Goal: Navigation & Orientation: Find specific page/section

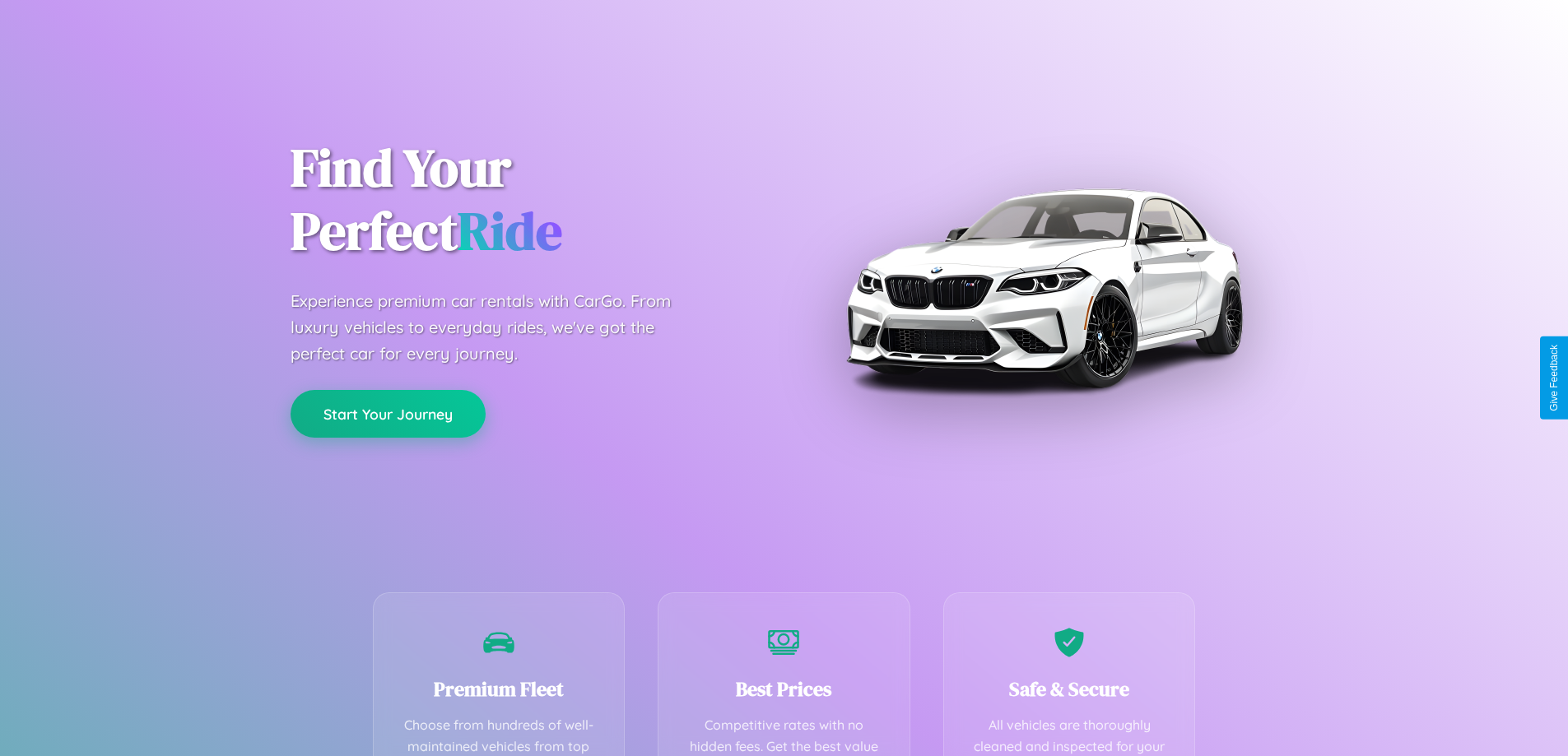
click at [388, 414] on button "Start Your Journey" at bounding box center [389, 414] width 195 height 48
click at [388, 413] on button "Start Your Journey" at bounding box center [389, 414] width 195 height 48
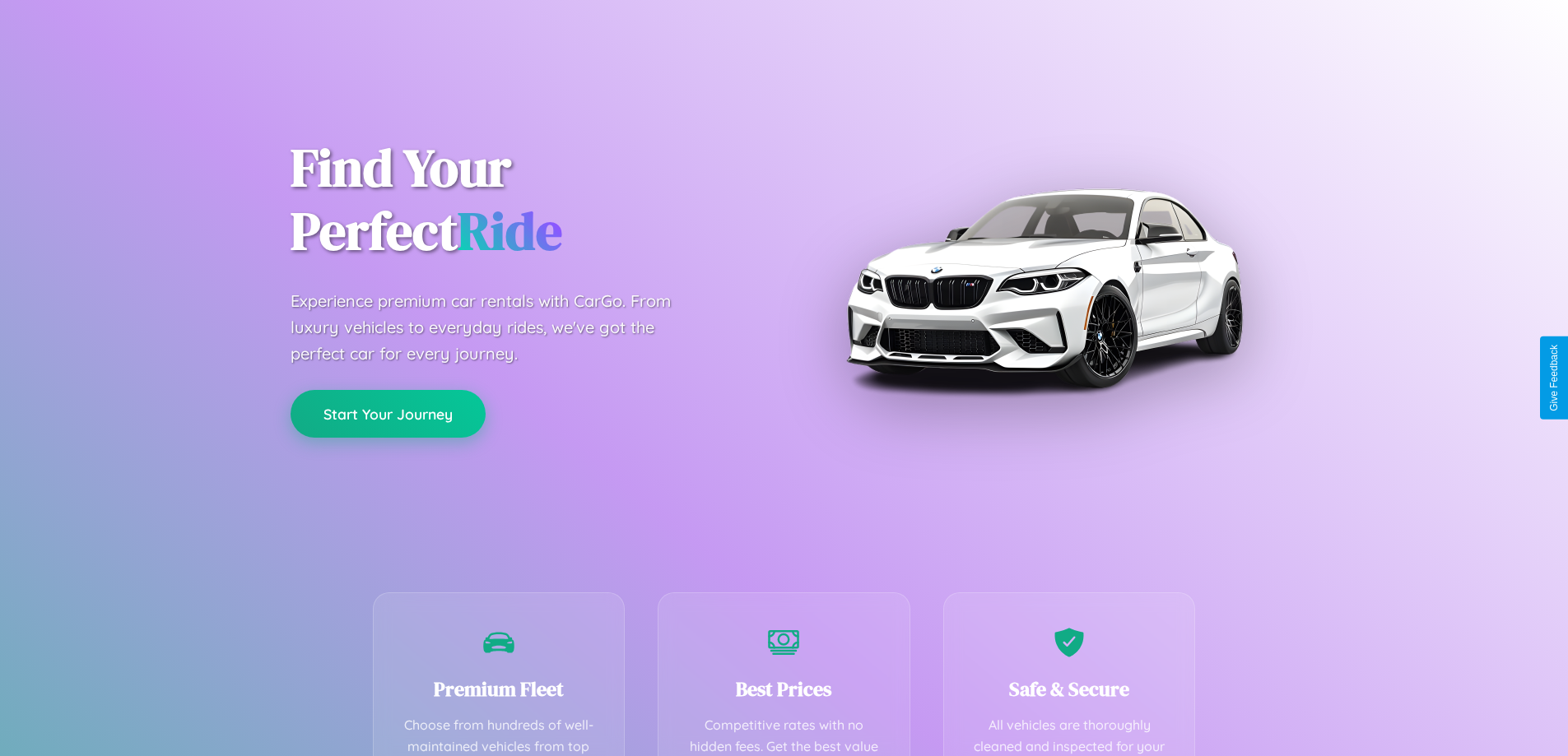
click at [388, 413] on button "Start Your Journey" at bounding box center [389, 414] width 195 height 48
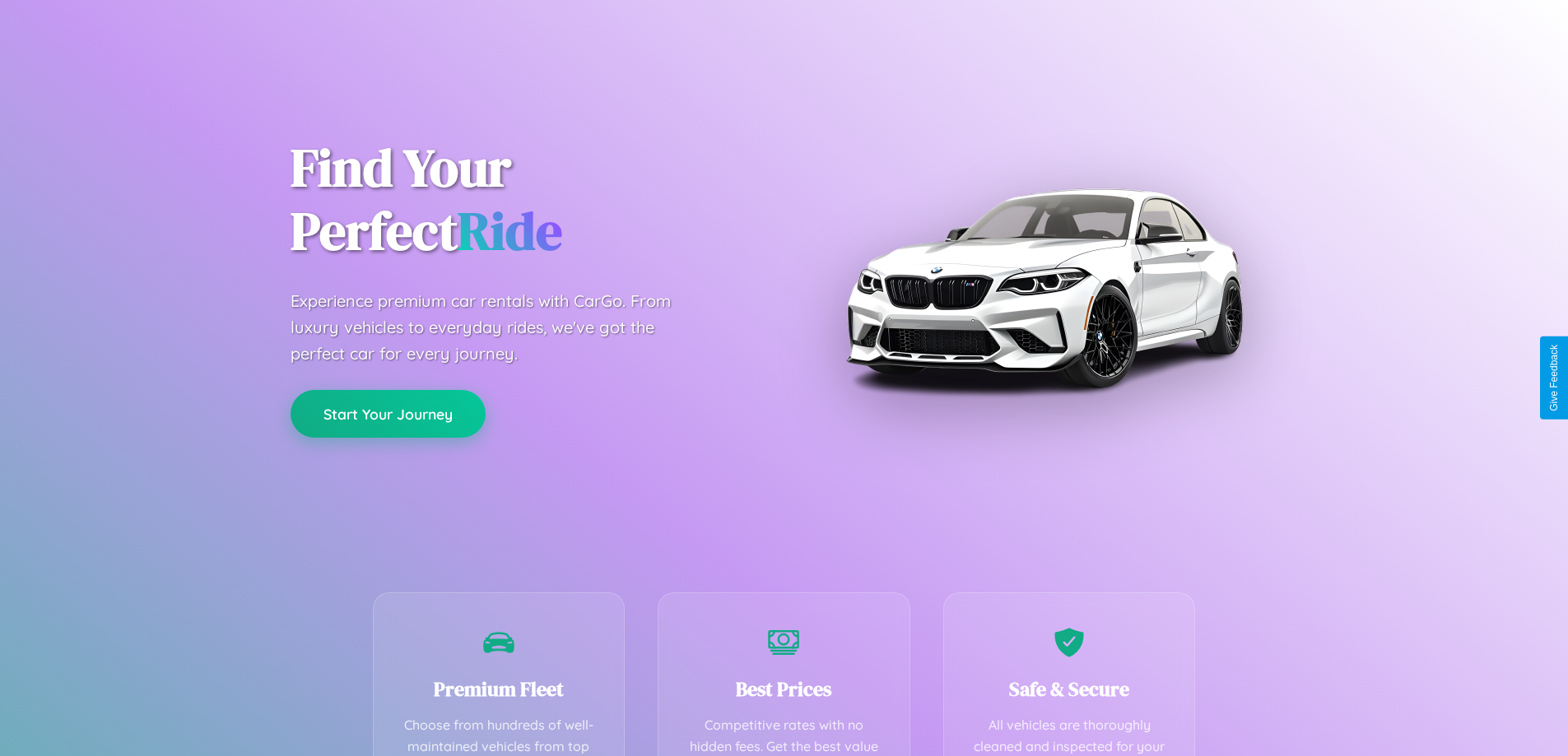
click at [388, 413] on button "Start Your Journey" at bounding box center [389, 414] width 195 height 48
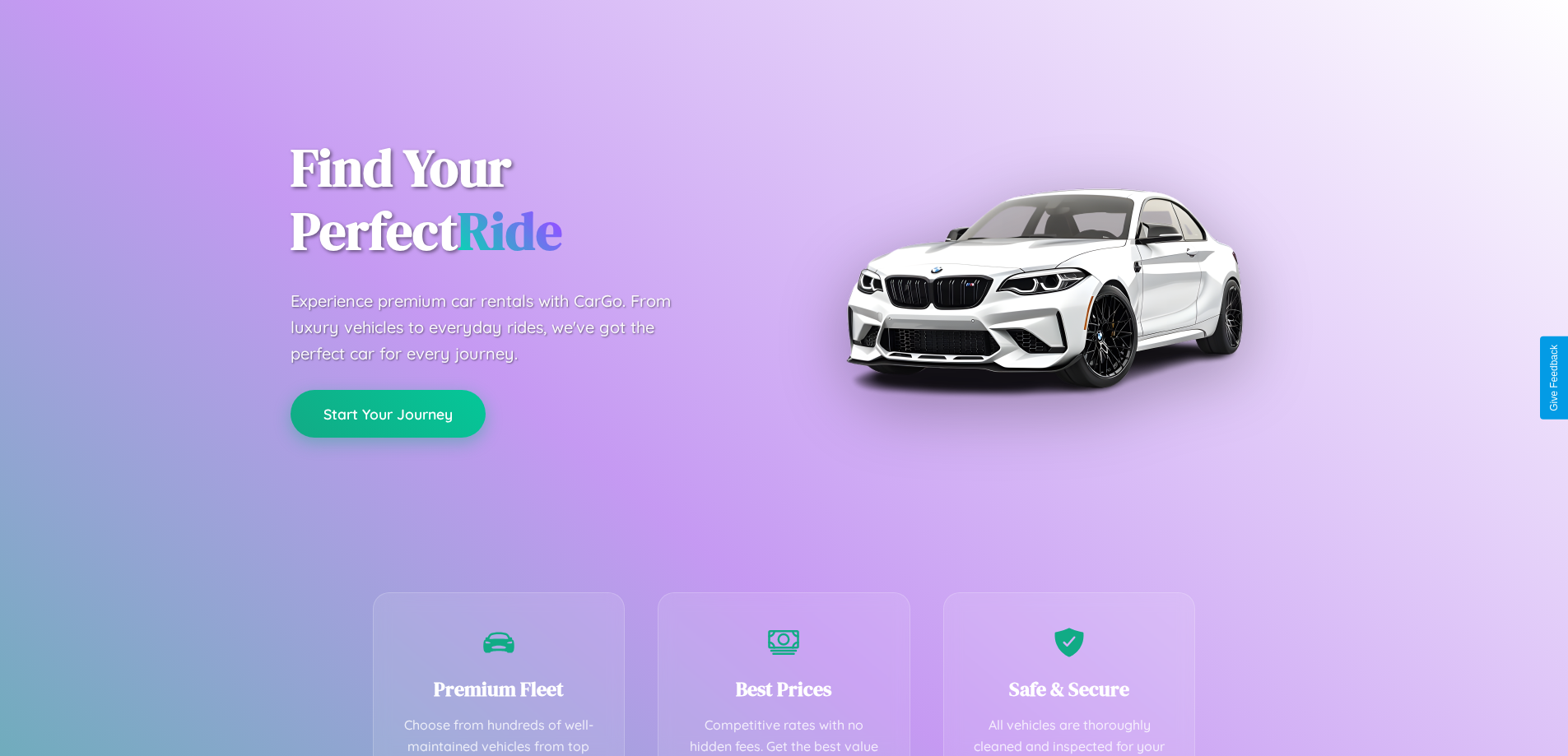
click at [388, 413] on button "Start Your Journey" at bounding box center [389, 414] width 195 height 48
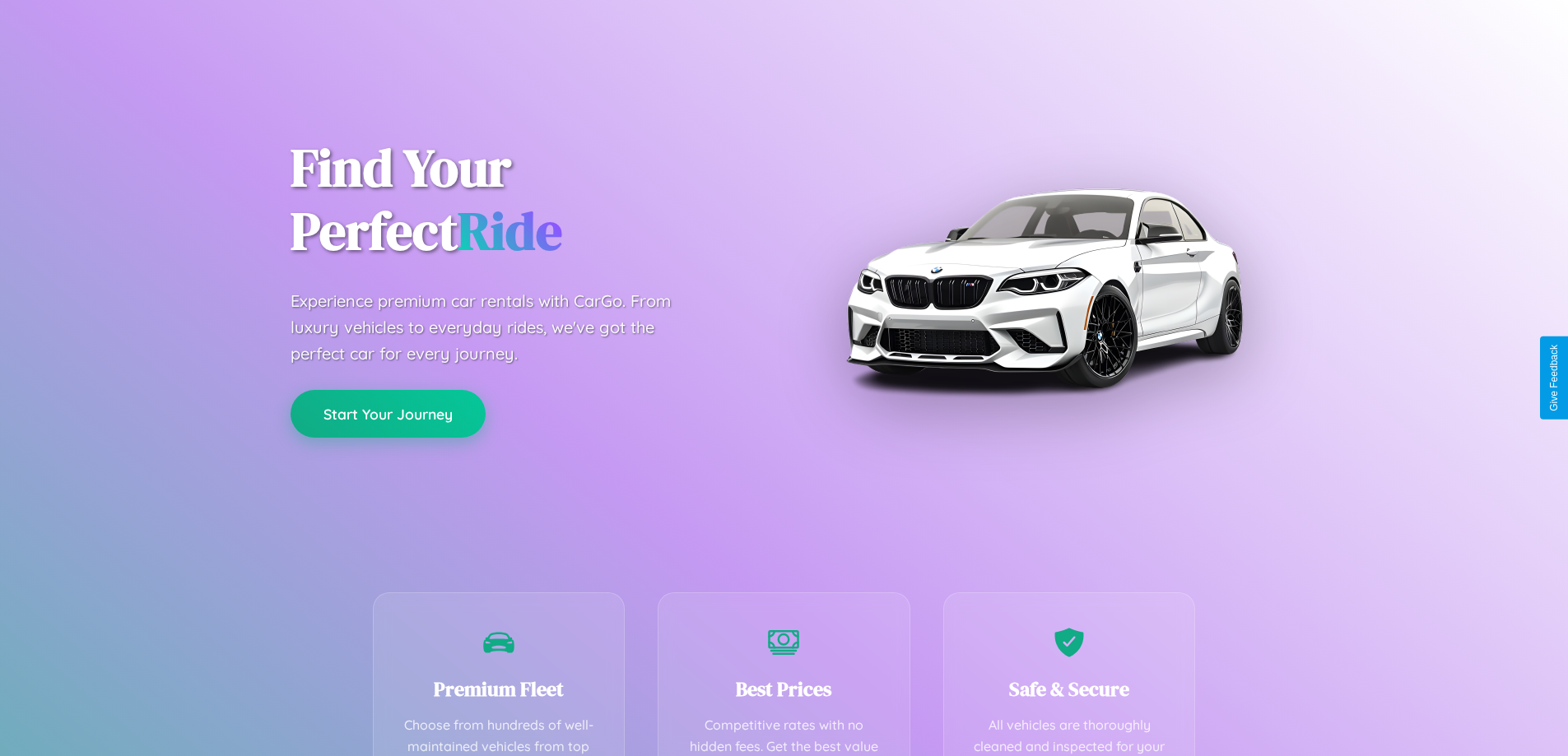
click at [388, 413] on button "Start Your Journey" at bounding box center [389, 414] width 195 height 48
